Goal: Find specific page/section: Find specific page/section

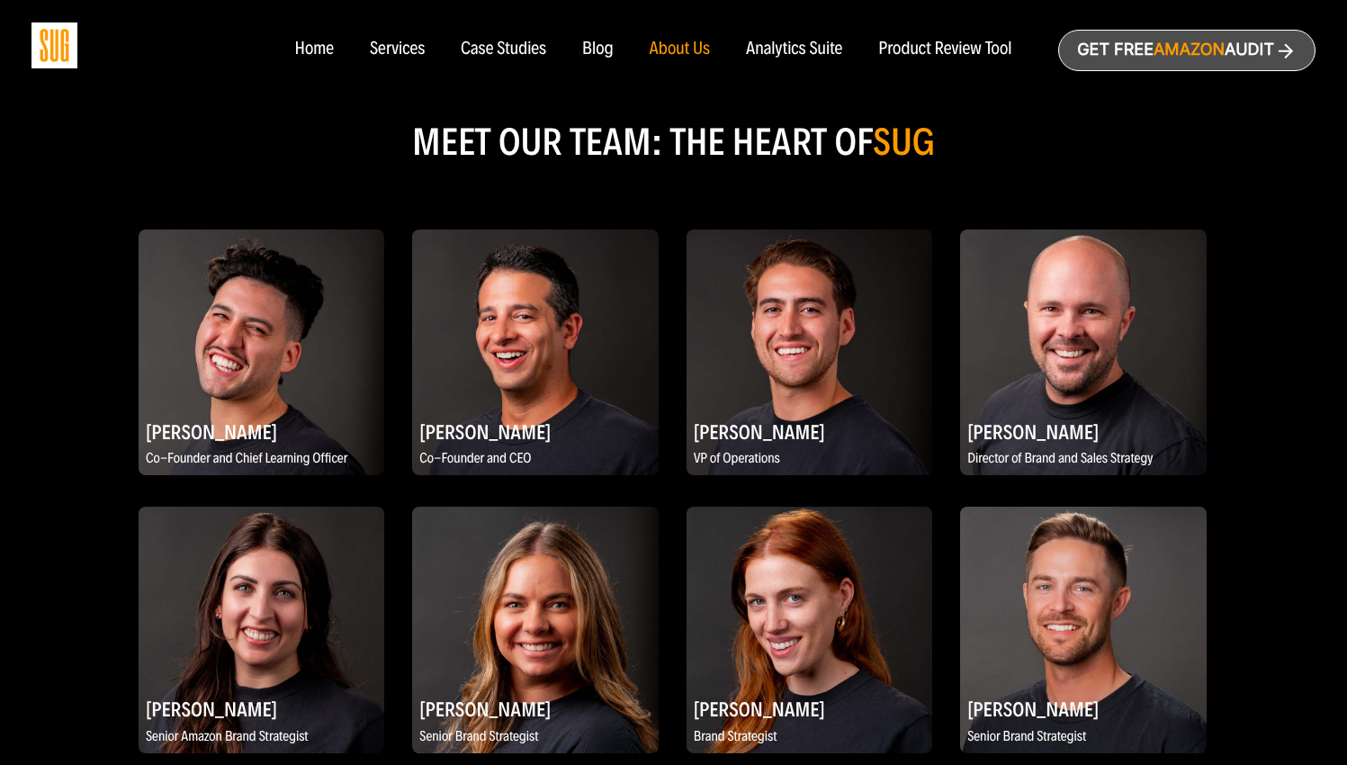
click at [1202, 50] on span "Amazon" at bounding box center [1189, 50] width 71 height 19
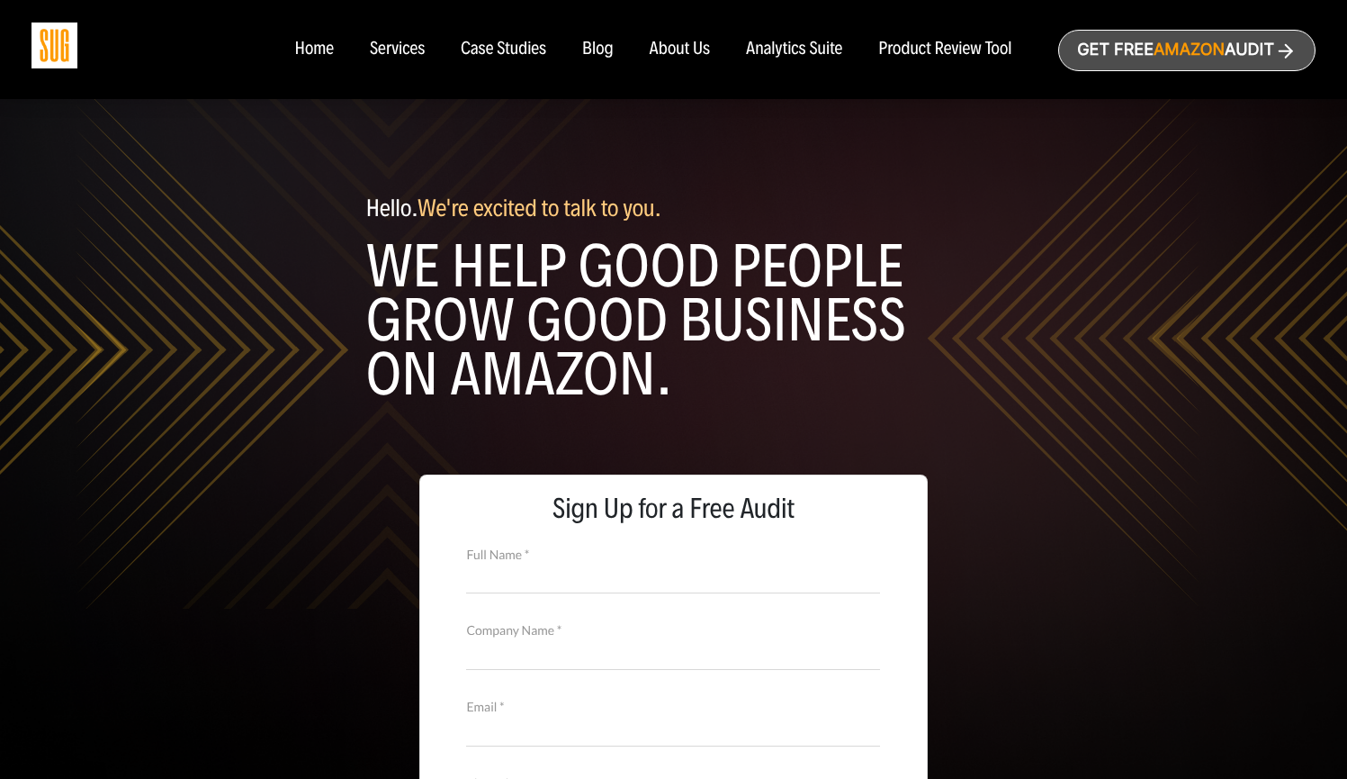
click at [942, 48] on div "Product Review Tool" at bounding box center [944, 50] width 133 height 20
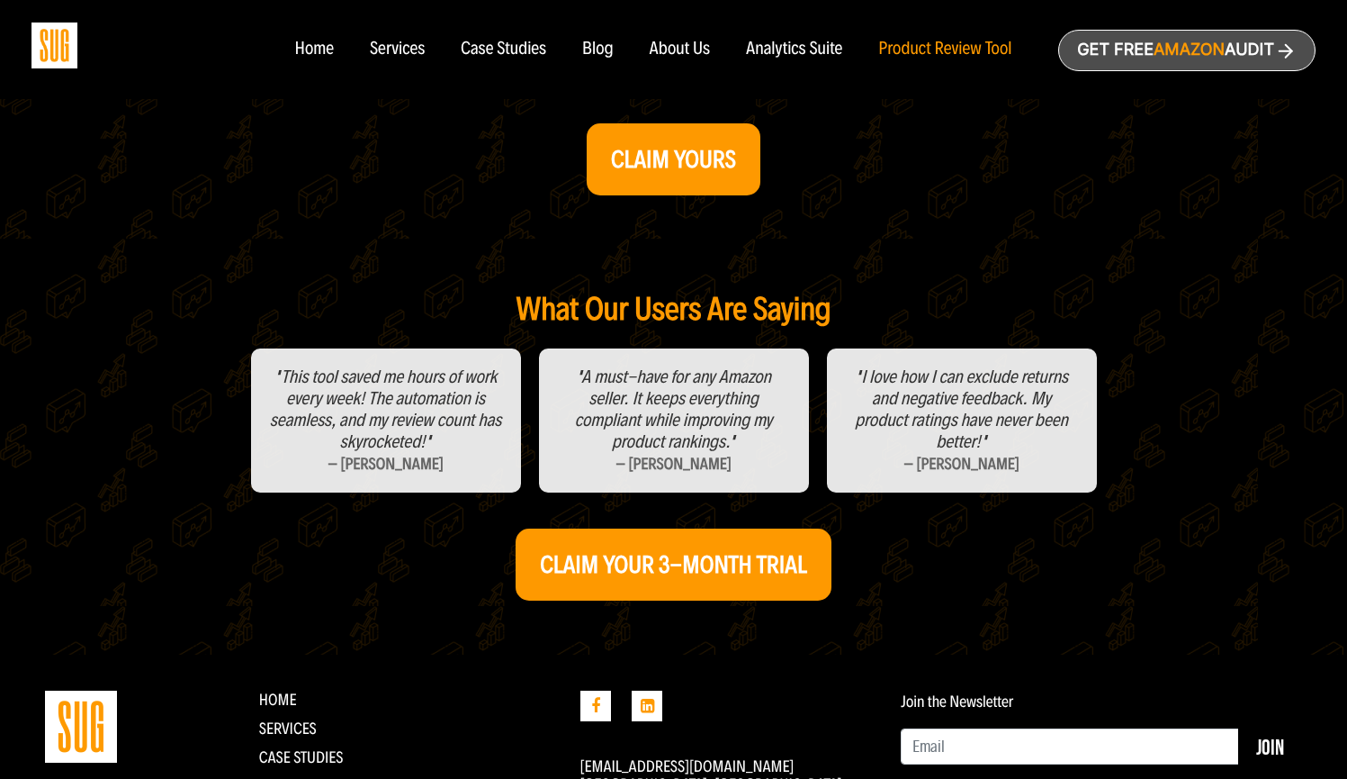
scroll to position [740, 0]
